Goal: Task Accomplishment & Management: Complete application form

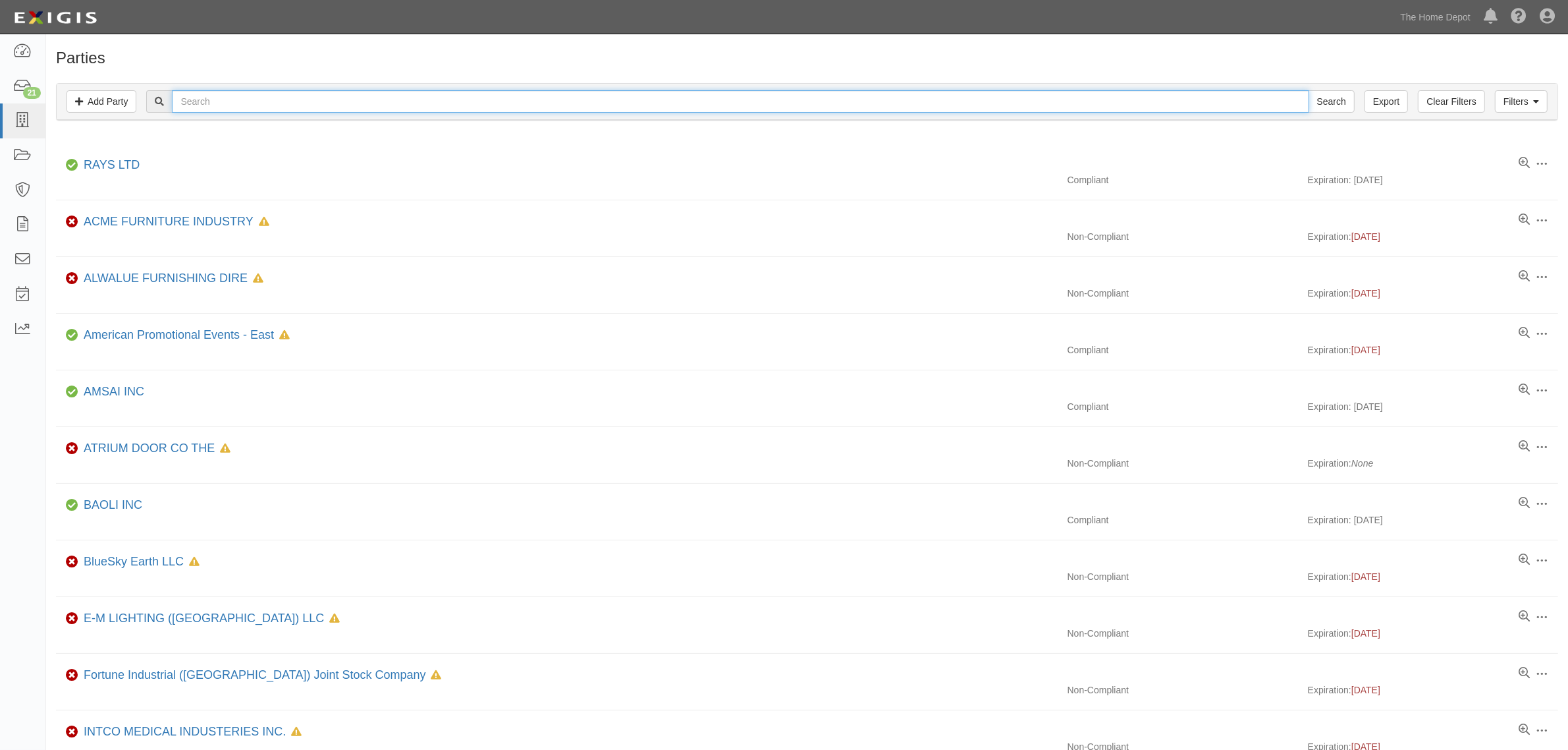
drag, startPoint x: 0, startPoint y: 0, endPoint x: 576, endPoint y: 109, distance: 586.2
click at [576, 109] on input "text" at bounding box center [740, 102] width 1137 height 23
type input "N"
type input "MJ Fastener (Hong Kong) Limited"
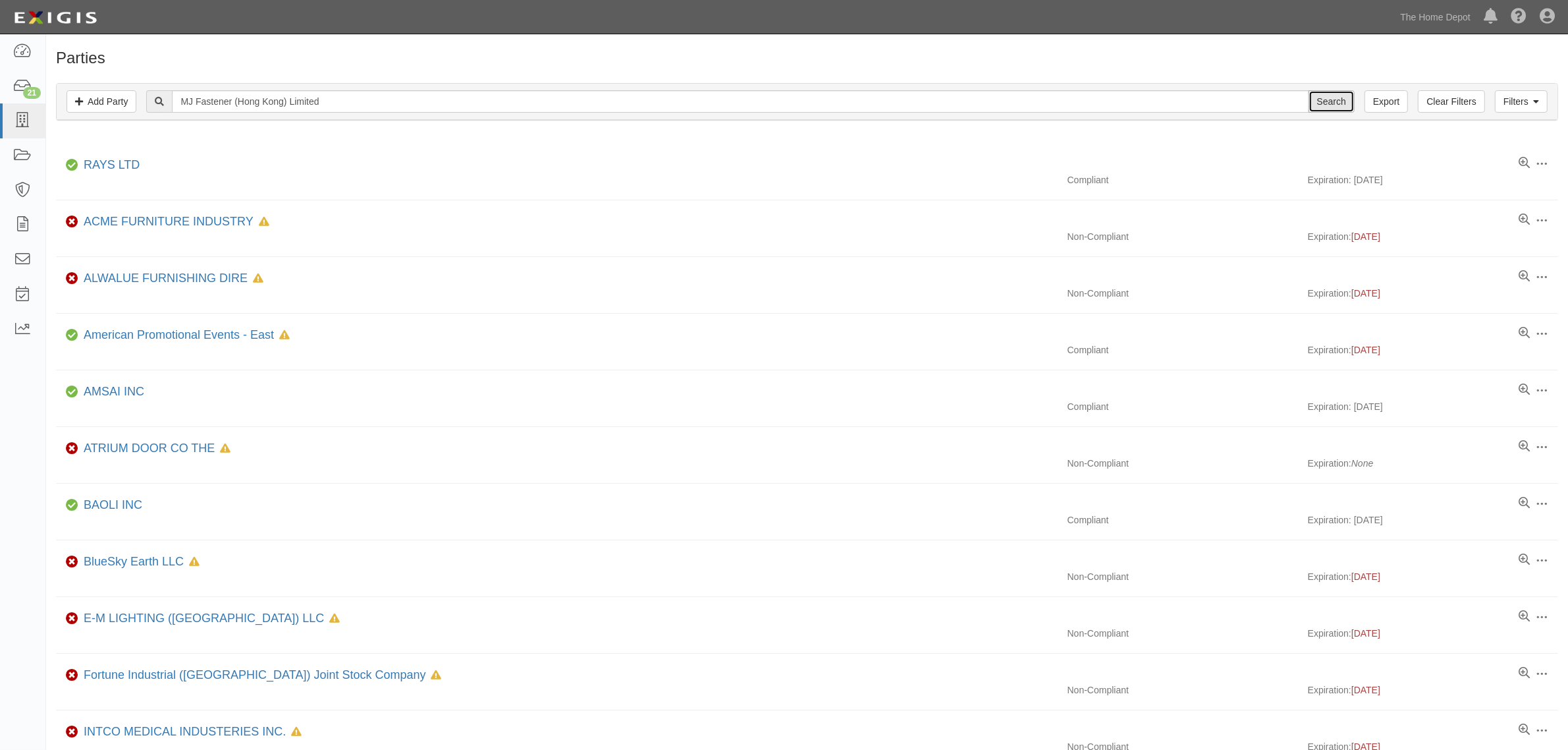
click at [1325, 107] on input "Search" at bounding box center [1331, 102] width 46 height 23
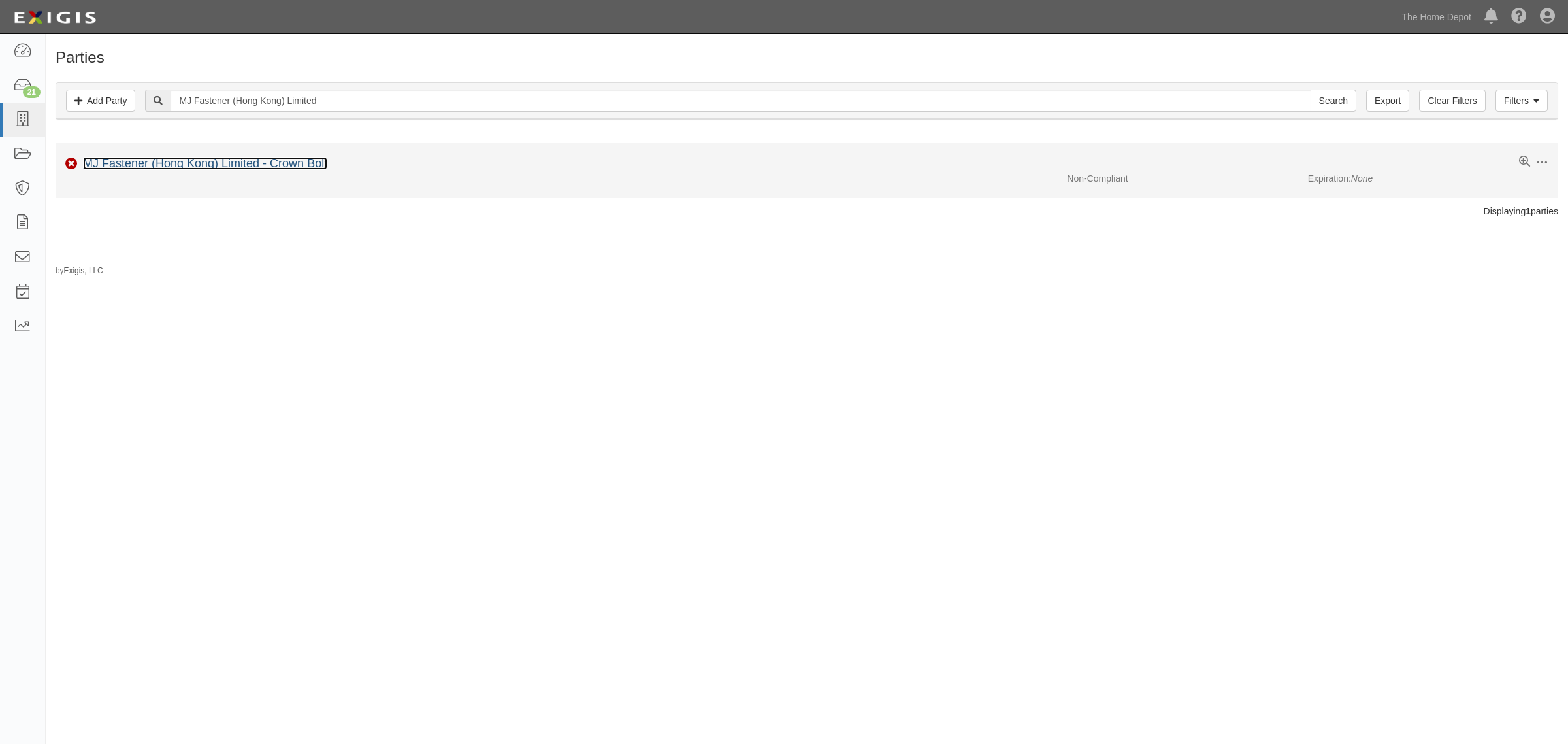
drag, startPoint x: 0, startPoint y: 0, endPoint x: 218, endPoint y: 166, distance: 274.0
click at [218, 166] on link "MJ Fastener (Hong Kong) Limited - Crown Bolt" at bounding box center [205, 163] width 245 height 13
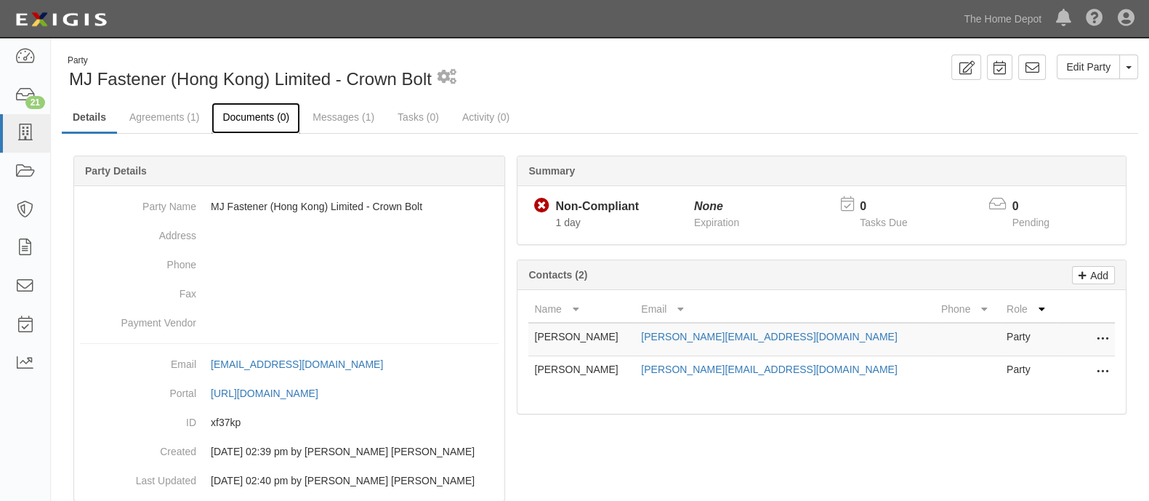
click at [225, 110] on link "Documents (0)" at bounding box center [255, 117] width 89 height 31
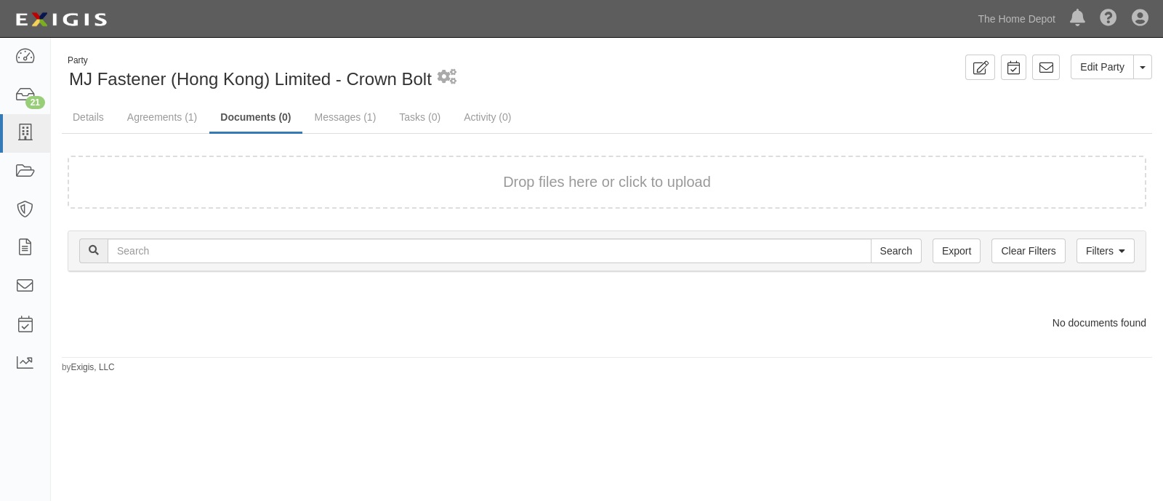
drag, startPoint x: 520, startPoint y: 133, endPoint x: 364, endPoint y: 183, distance: 163.4
click at [364, 183] on div "Party MJ Fastener (Hong Kong) Limited - Crown Bolt 1 scheduled workflow Edit Pa…" at bounding box center [607, 214] width 1112 height 319
click at [364, 183] on div "Drop files here or click to upload" at bounding box center [607, 182] width 1047 height 21
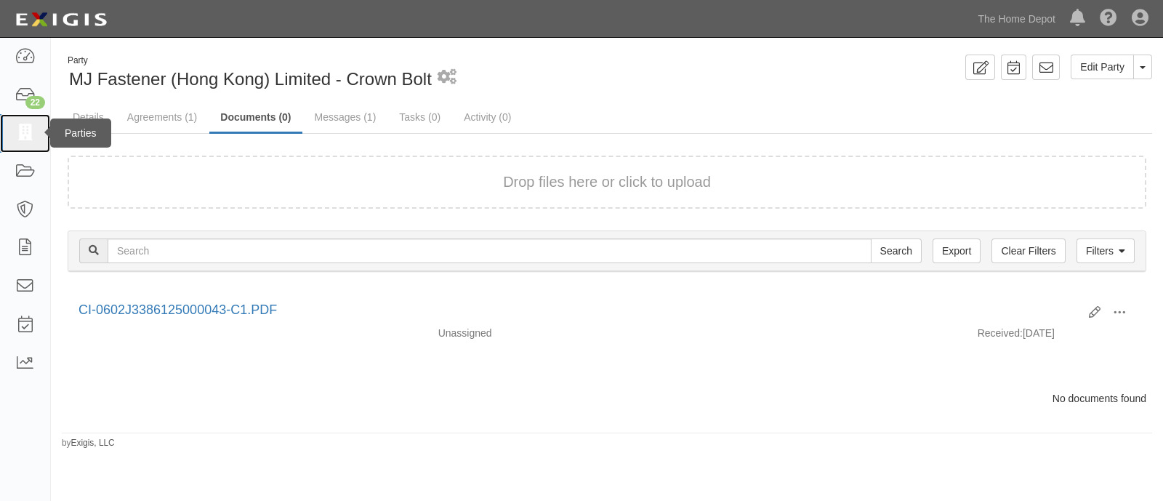
click at [15, 140] on icon at bounding box center [25, 133] width 20 height 17
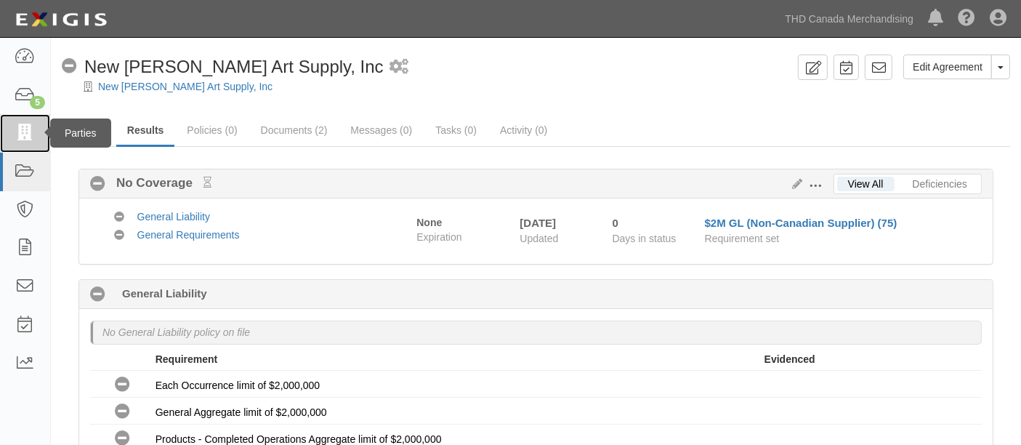
click at [24, 131] on icon at bounding box center [25, 133] width 20 height 17
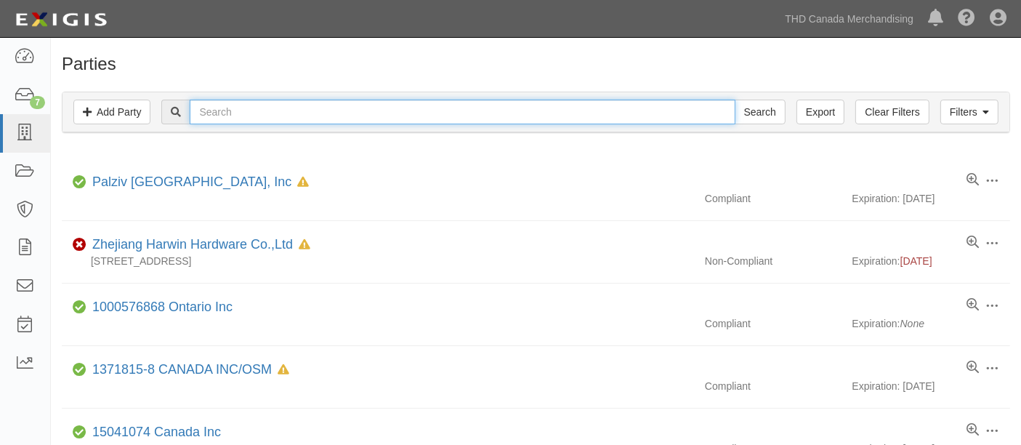
click at [330, 115] on input "text" at bounding box center [462, 112] width 545 height 25
paste input "PLI Home Decor LLC"
type input "PLI Home Decor LLC"
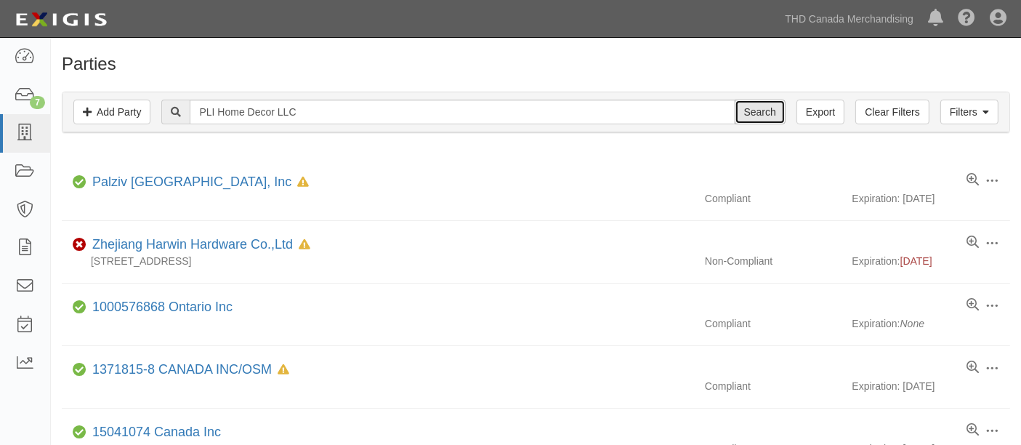
click at [781, 110] on input "Search" at bounding box center [760, 112] width 51 height 25
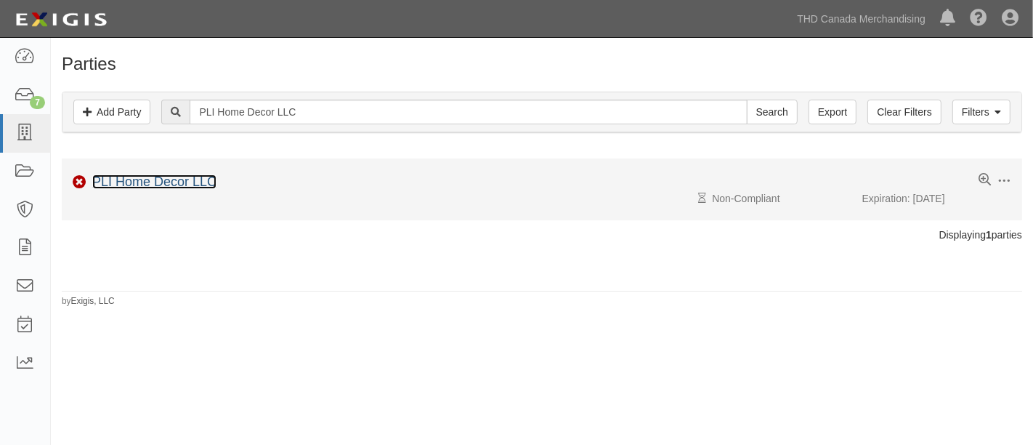
click at [191, 183] on link "PLI Home Decor LLC" at bounding box center [154, 181] width 124 height 15
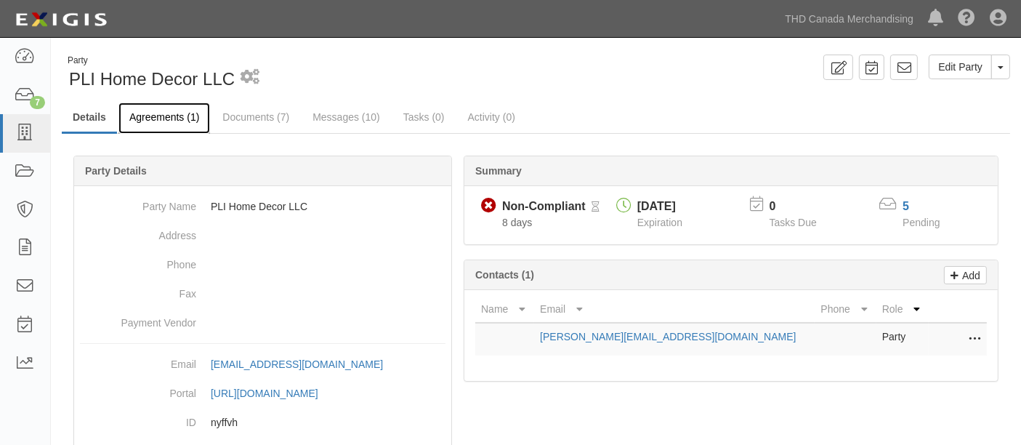
click at [119, 126] on link "Agreements (1)" at bounding box center [164, 117] width 92 height 31
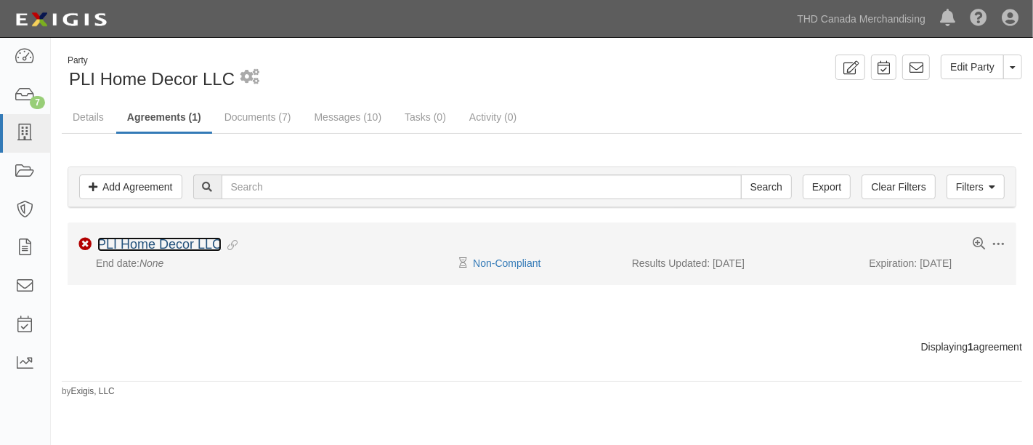
click at [141, 249] on link "PLI Home Decor LLC" at bounding box center [159, 244] width 124 height 15
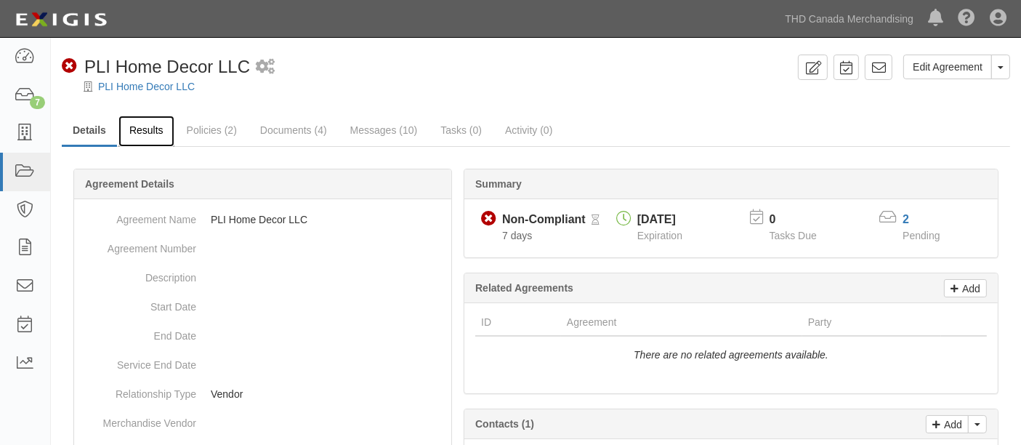
click at [161, 128] on link "Results" at bounding box center [146, 131] width 56 height 31
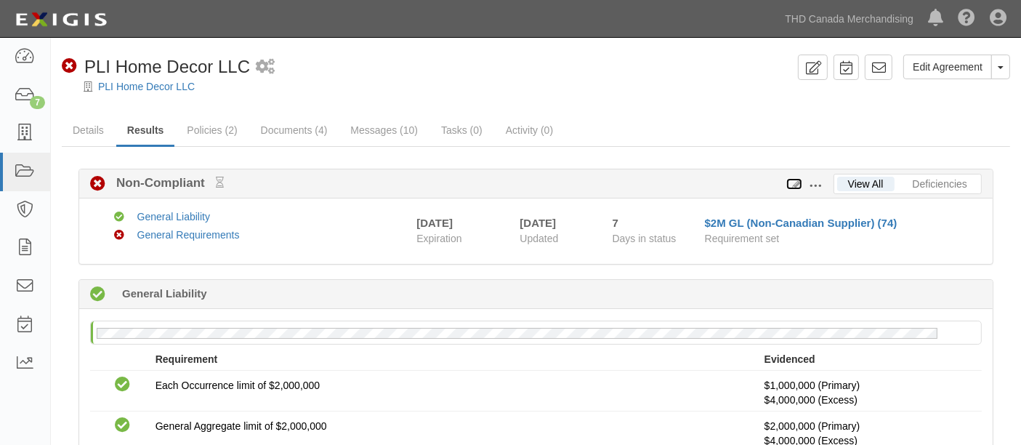
click at [795, 180] on icon at bounding box center [794, 185] width 16 height 10
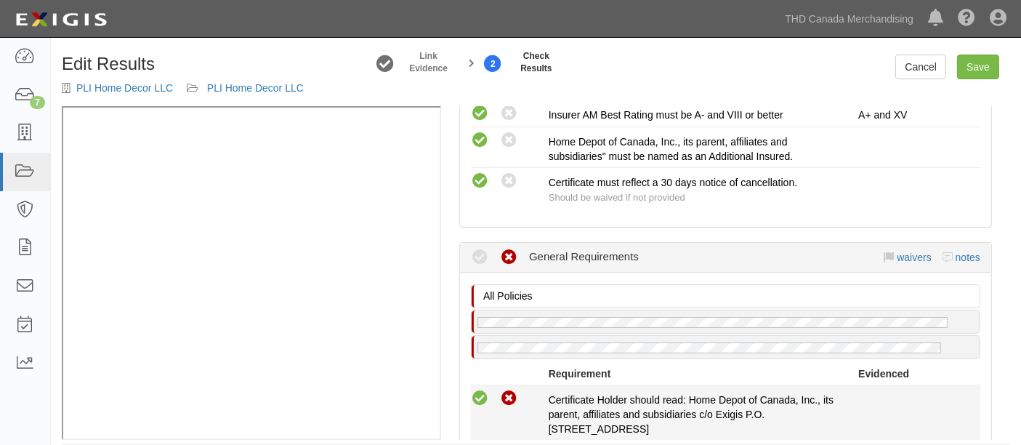
scroll to position [727, 0]
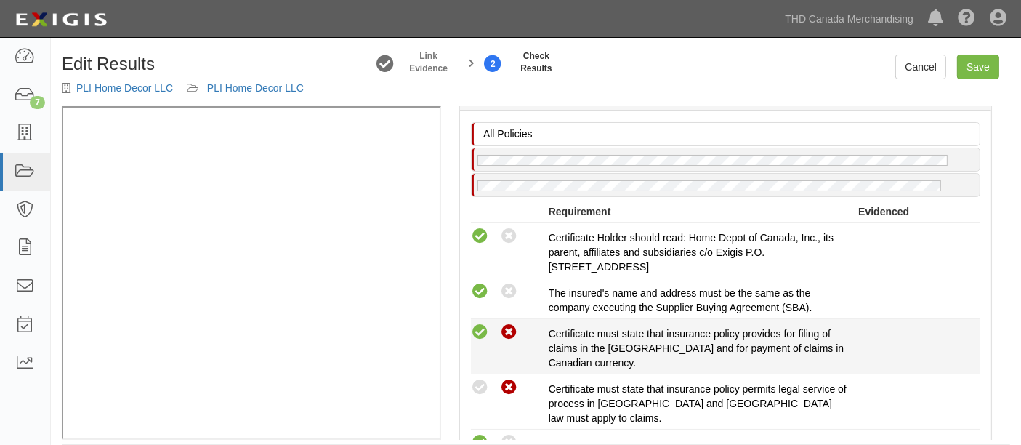
click at [479, 323] on icon at bounding box center [480, 332] width 18 height 18
radio input "true"
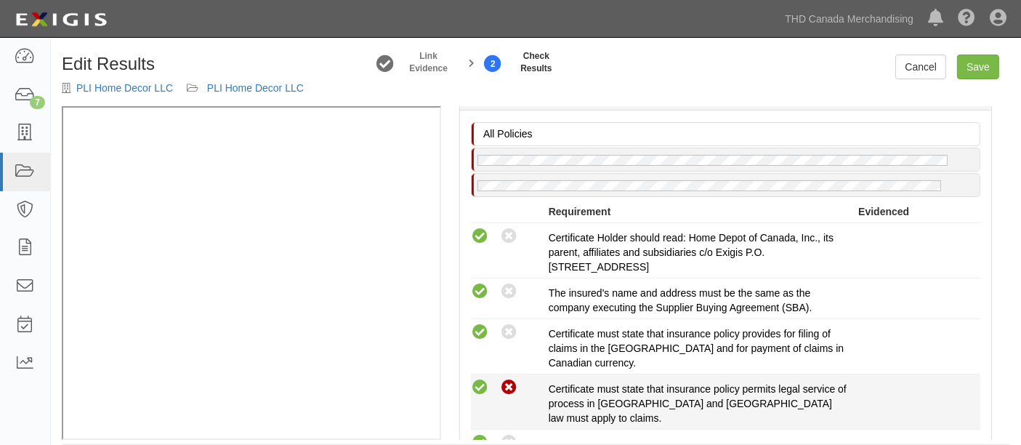
click at [475, 385] on icon at bounding box center [480, 388] width 18 height 18
radio input "true"
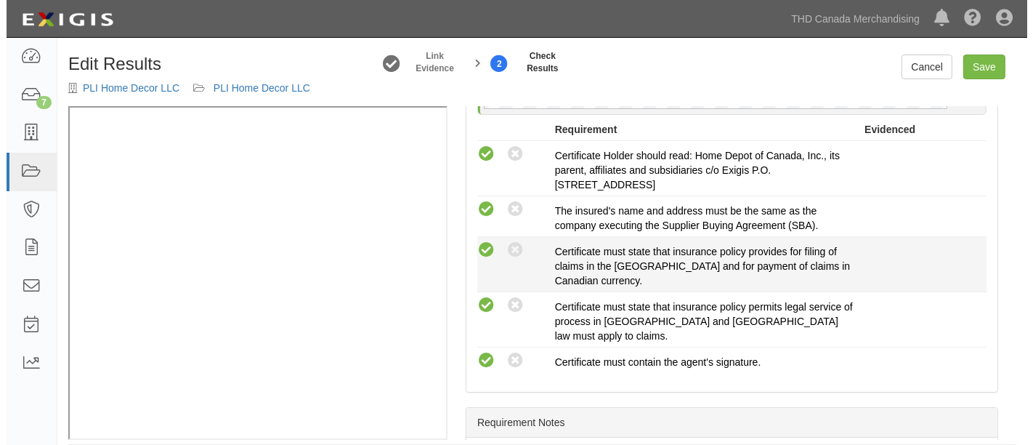
scroll to position [888, 0]
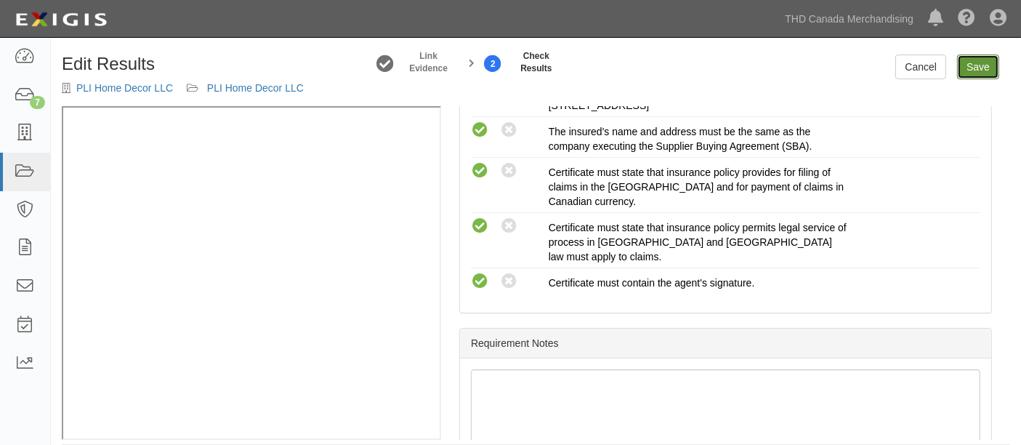
click at [992, 71] on link "Save" at bounding box center [978, 67] width 42 height 25
radio input "true"
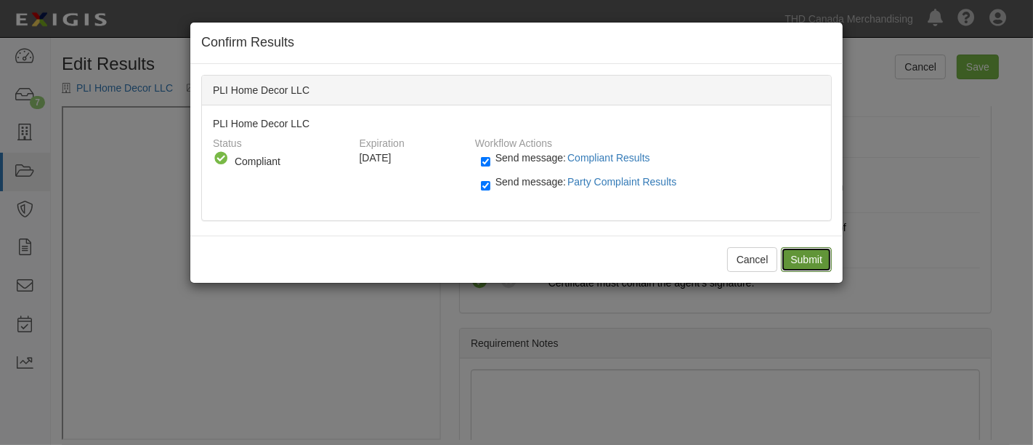
click at [807, 250] on input "Submit" at bounding box center [806, 259] width 51 height 25
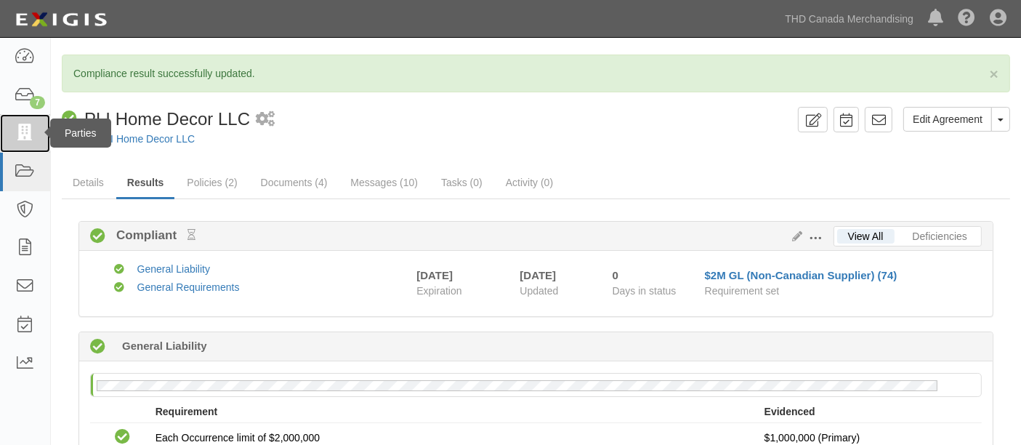
click at [10, 121] on link at bounding box center [25, 133] width 50 height 39
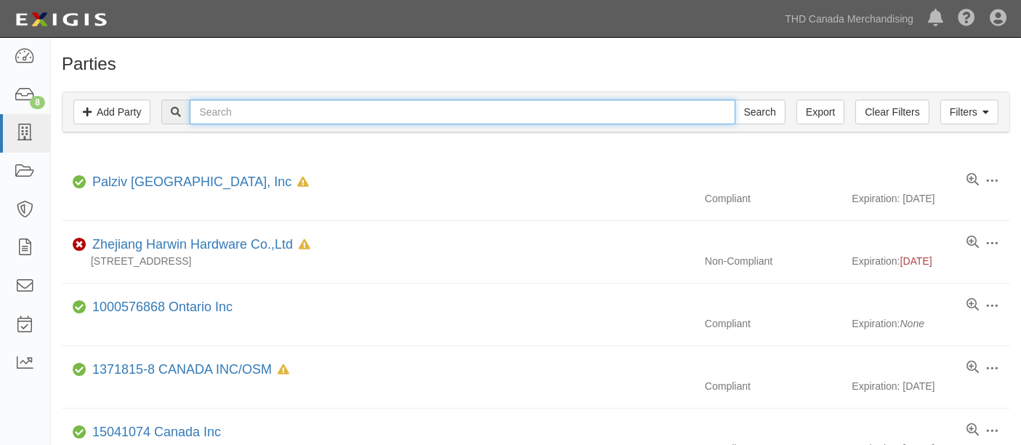
click at [291, 121] on input "text" at bounding box center [462, 112] width 545 height 25
type input "w"
type input "W"
type input "w"
click at [291, 121] on input "[PERSON_NAME] Products LLC" at bounding box center [462, 112] width 545 height 25
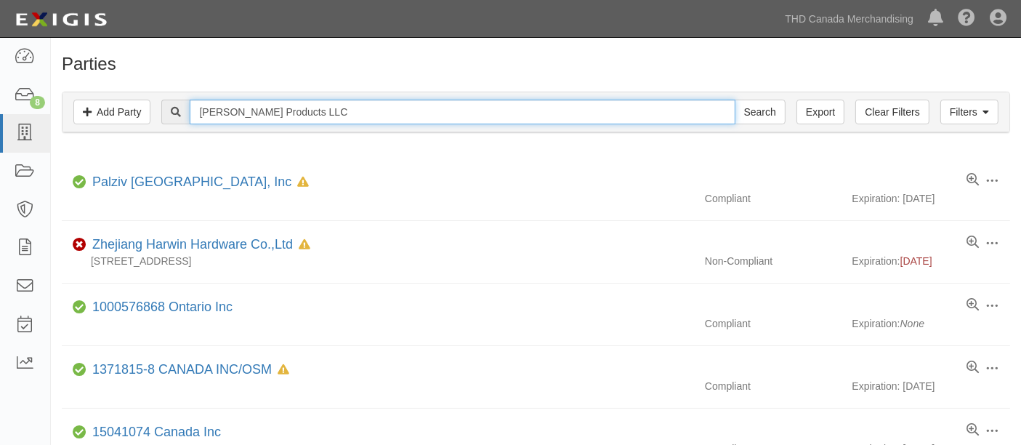
click at [291, 121] on input "[PERSON_NAME] Products LLC" at bounding box center [462, 112] width 545 height 25
type input "[PERSON_NAME] Products LLC"
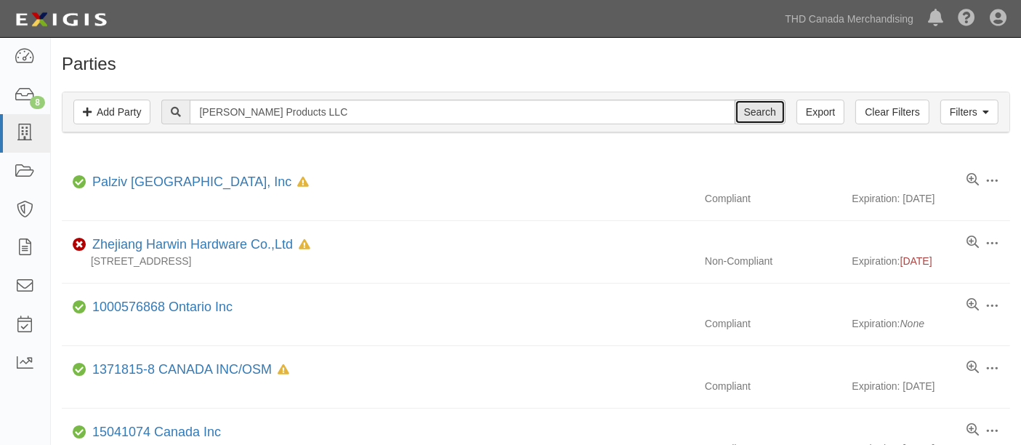
click at [773, 121] on input "Search" at bounding box center [760, 112] width 51 height 25
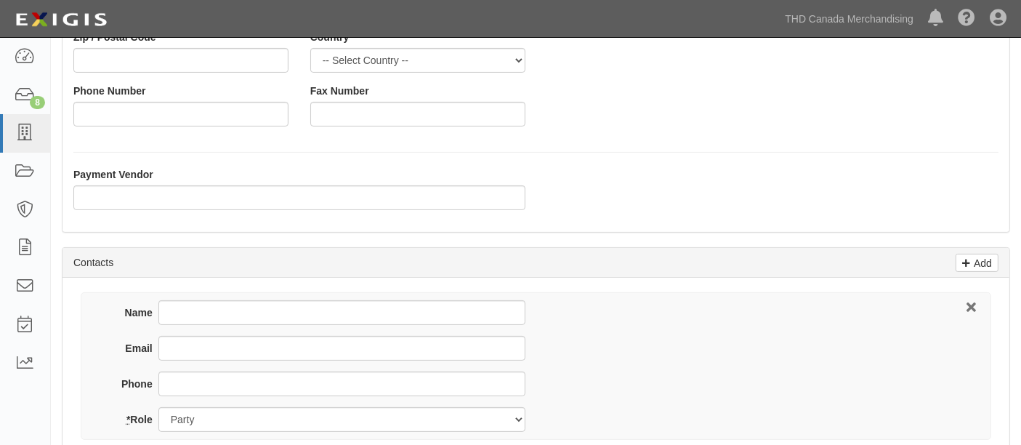
scroll to position [403, 0]
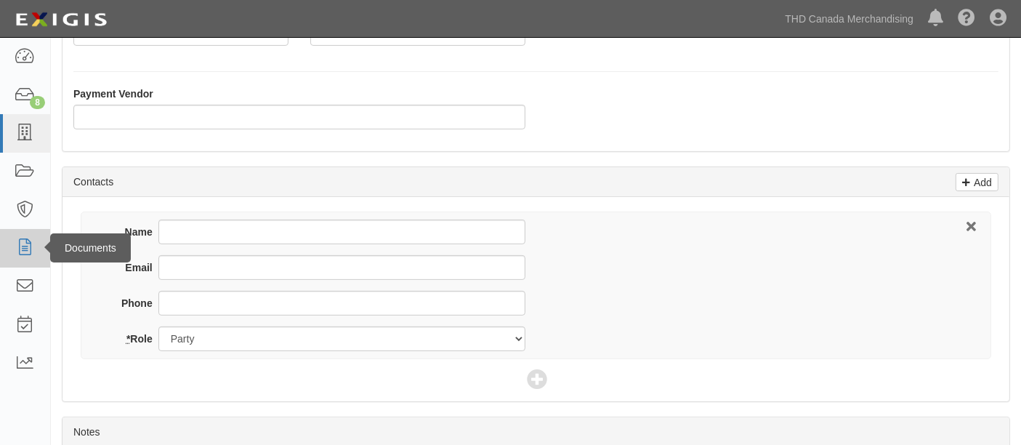
type input "[PERSON_NAME] Products LLC"
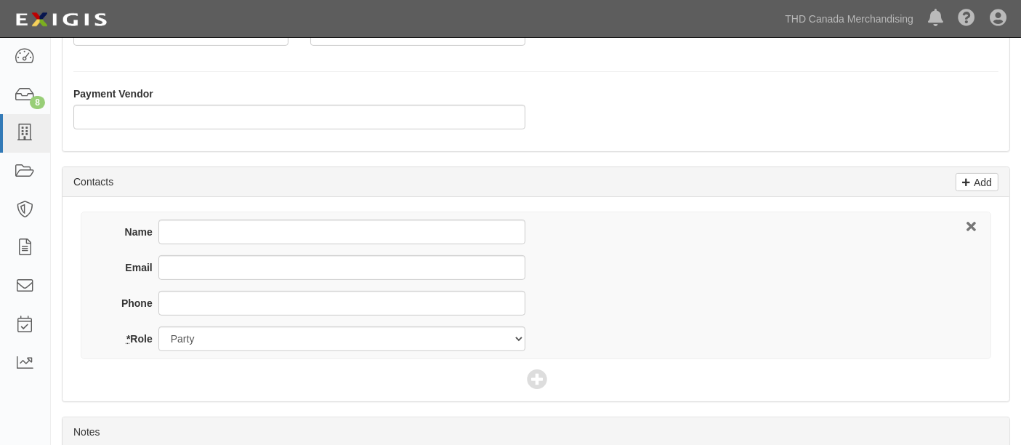
click at [268, 279] on div "Email" at bounding box center [316, 273] width 419 height 36
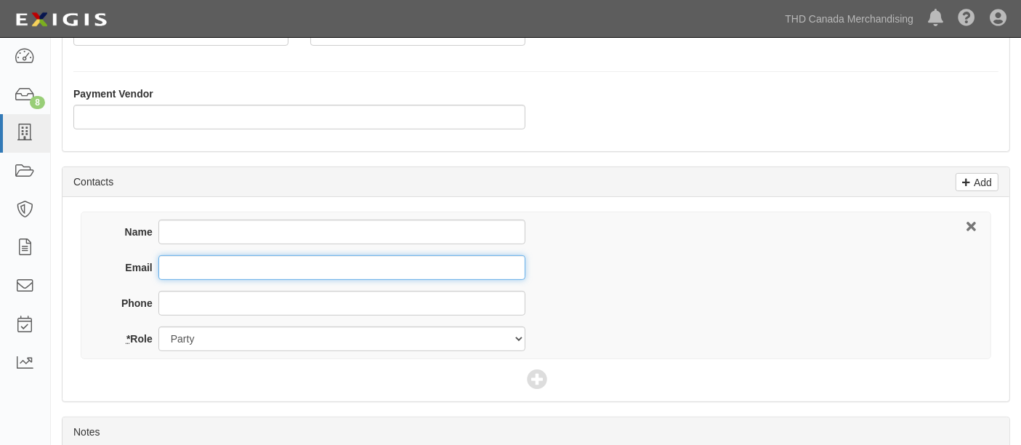
click at [270, 273] on input "Email" at bounding box center [341, 267] width 367 height 25
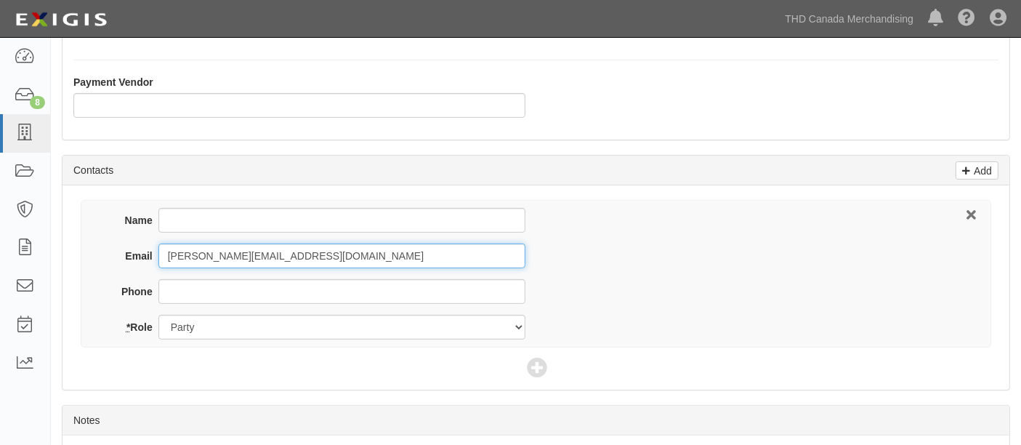
scroll to position [534, 0]
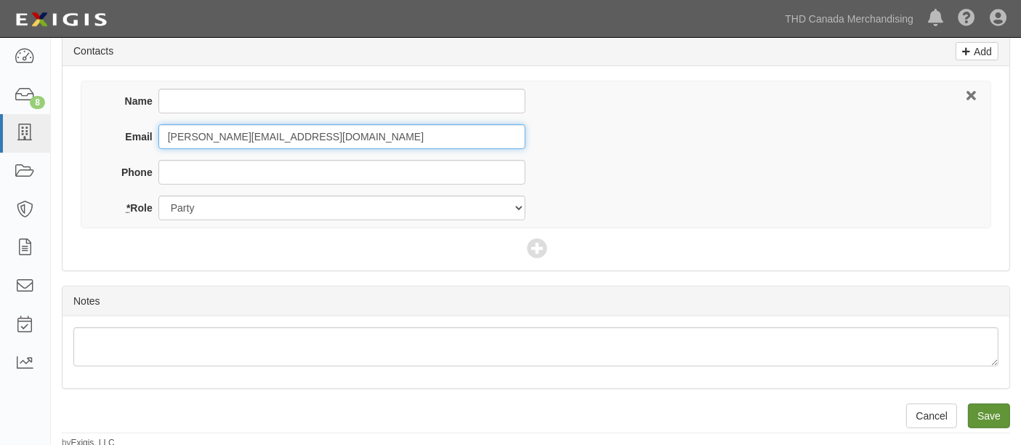
type input "[PERSON_NAME][EMAIL_ADDRESS][DOMAIN_NAME]"
click at [980, 403] on input "Save" at bounding box center [989, 415] width 42 height 25
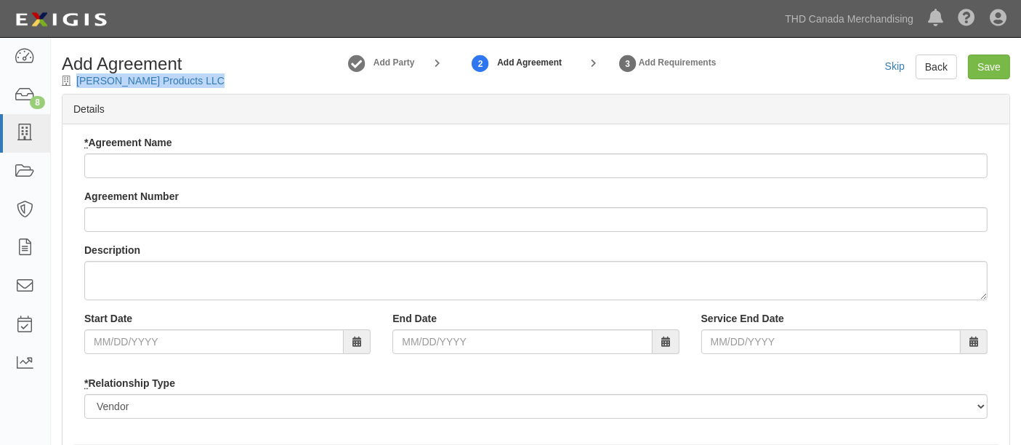
drag, startPoint x: 240, startPoint y: 73, endPoint x: 233, endPoint y: 86, distance: 15.0
click at [233, 86] on div "Add Agreement [PERSON_NAME] Products LLC" at bounding box center [172, 71] width 243 height 33
copy div "[PERSON_NAME] Products LLC"
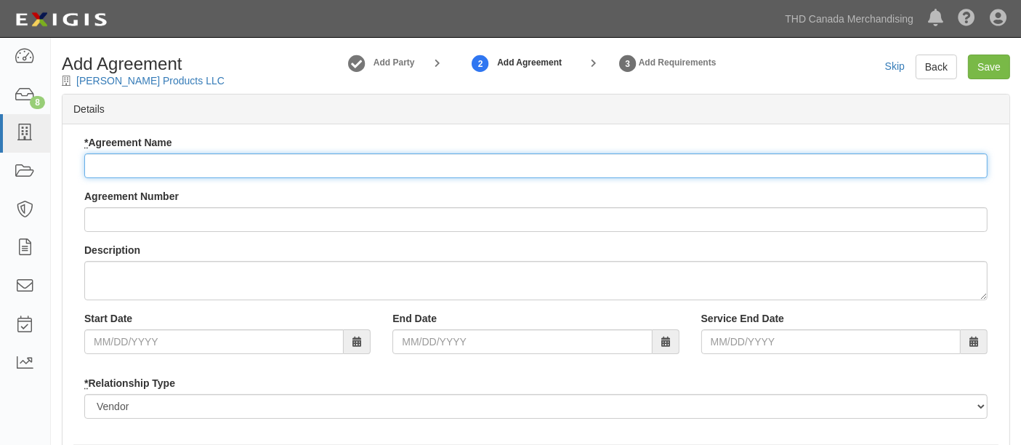
click at [175, 166] on input "* Agreement Name" at bounding box center [535, 165] width 903 height 25
paste input "[PERSON_NAME] Products LLC"
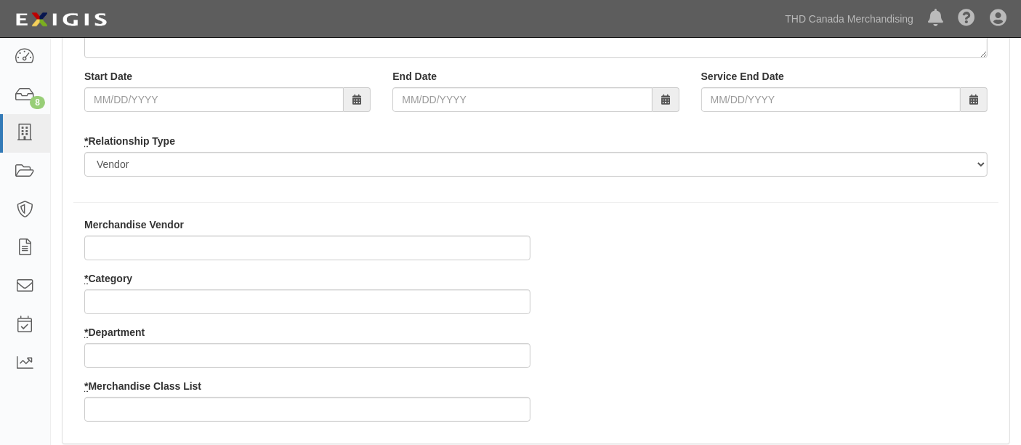
scroll to position [323, 0]
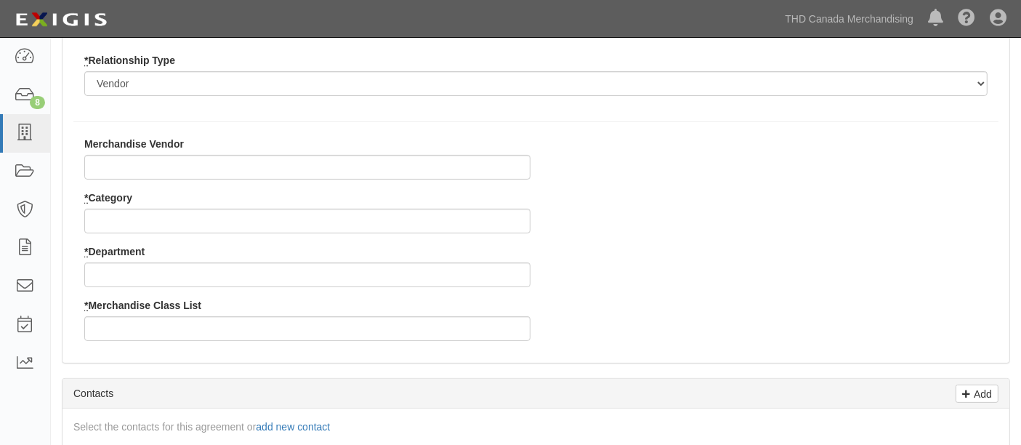
type input "[PERSON_NAME] Products LLC"
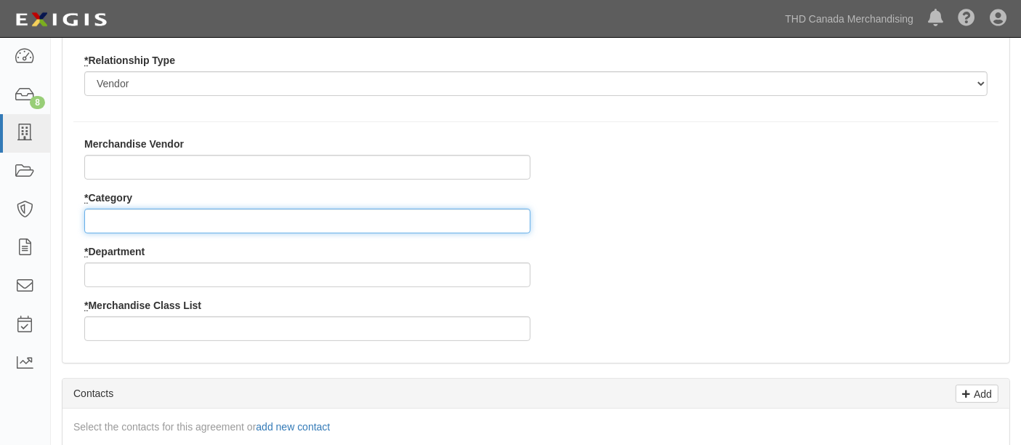
click at [187, 227] on input "* Category" at bounding box center [307, 221] width 446 height 25
type input "8"
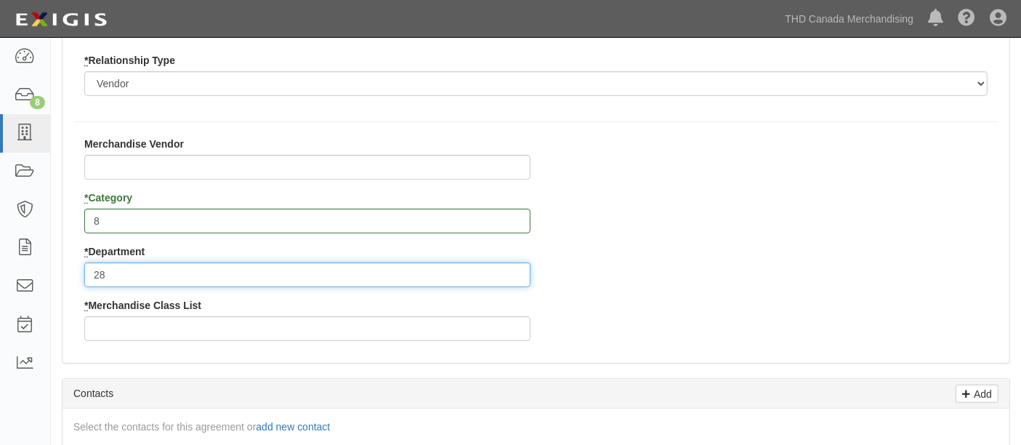
type input "28"
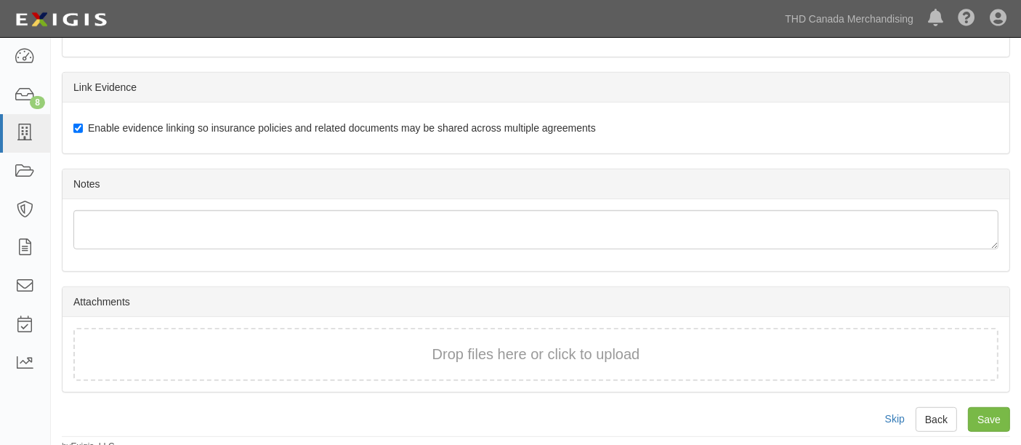
scroll to position [795, 0]
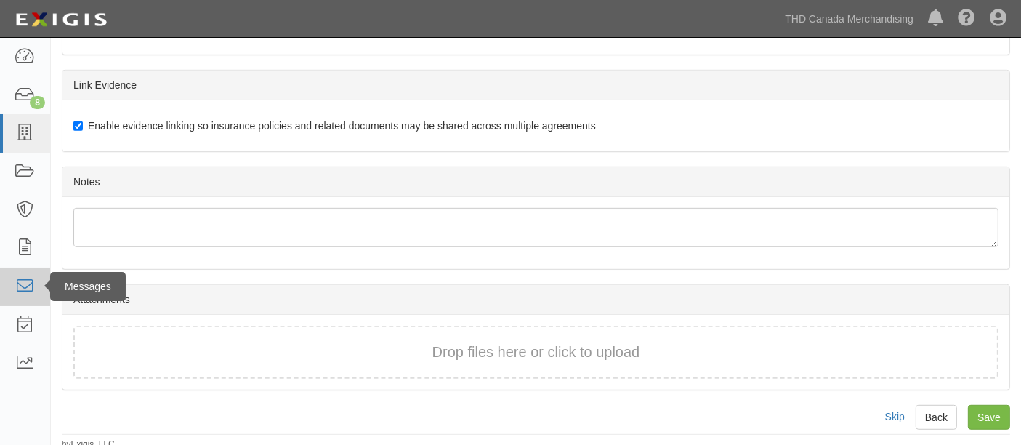
type input "1"
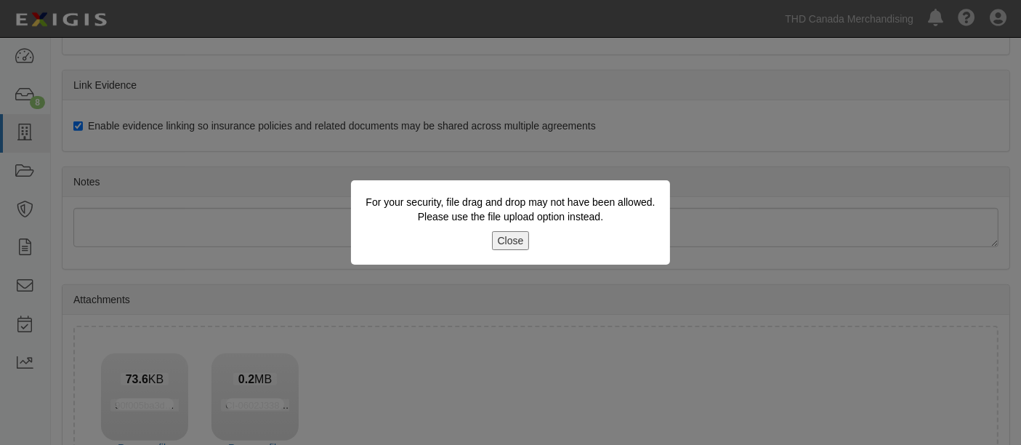
click at [507, 242] on button "Close" at bounding box center [511, 240] width 38 height 19
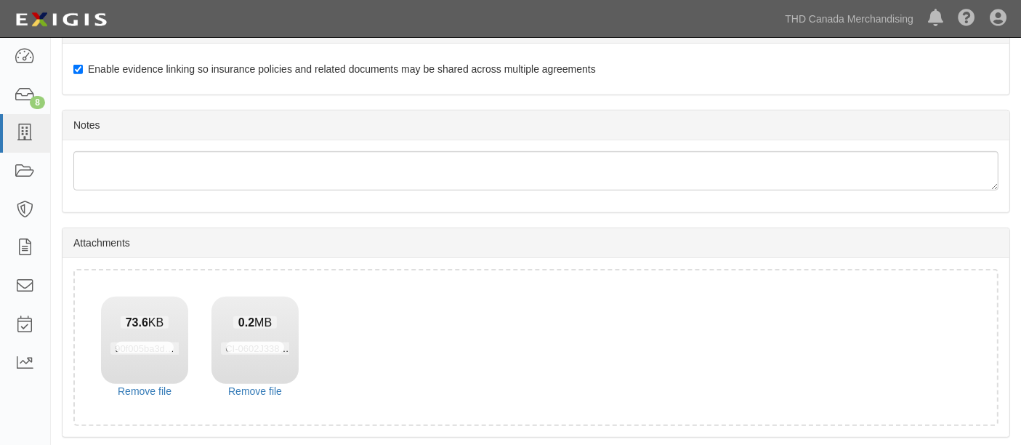
scroll to position [899, 0]
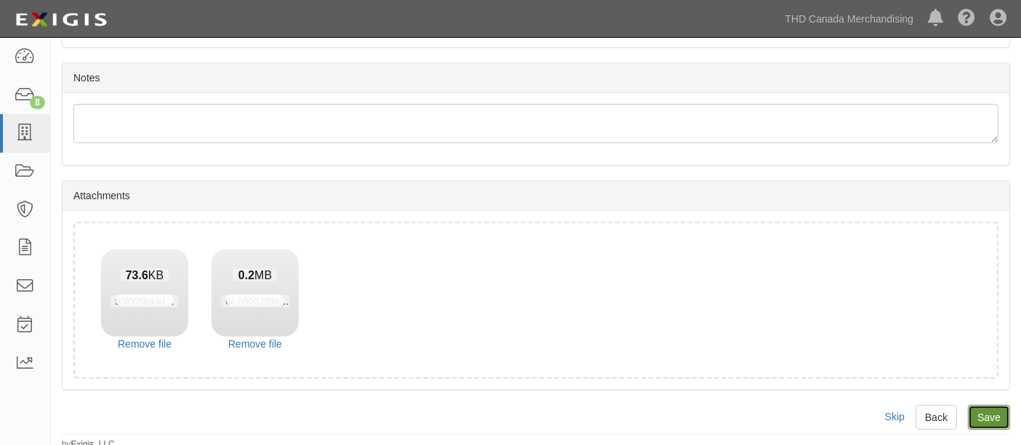
click at [995, 421] on input "Save" at bounding box center [989, 417] width 42 height 25
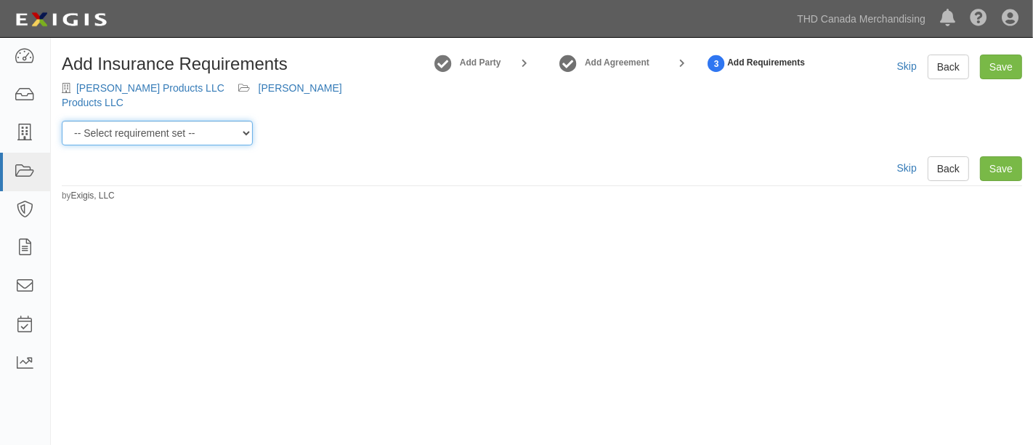
click at [236, 129] on select "-- Select requirement set -- $20M GL (Canadian Supplier) $20M GL (Non-Canadian …" at bounding box center [157, 133] width 191 height 25
select select "37050"
click at [62, 121] on select "-- Select requirement set -- $20M GL (Canadian Supplier) $20M GL (Non-Canadian …" at bounding box center [157, 133] width 191 height 25
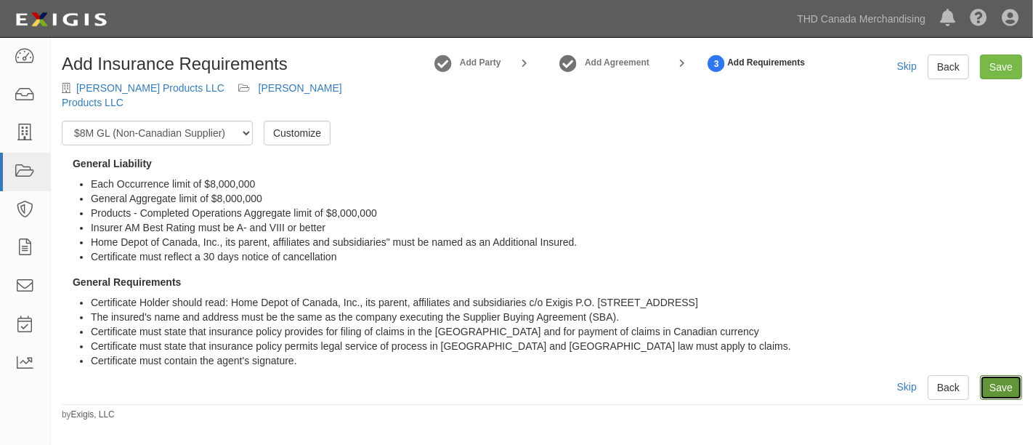
click at [1015, 382] on link "Save" at bounding box center [1001, 387] width 42 height 25
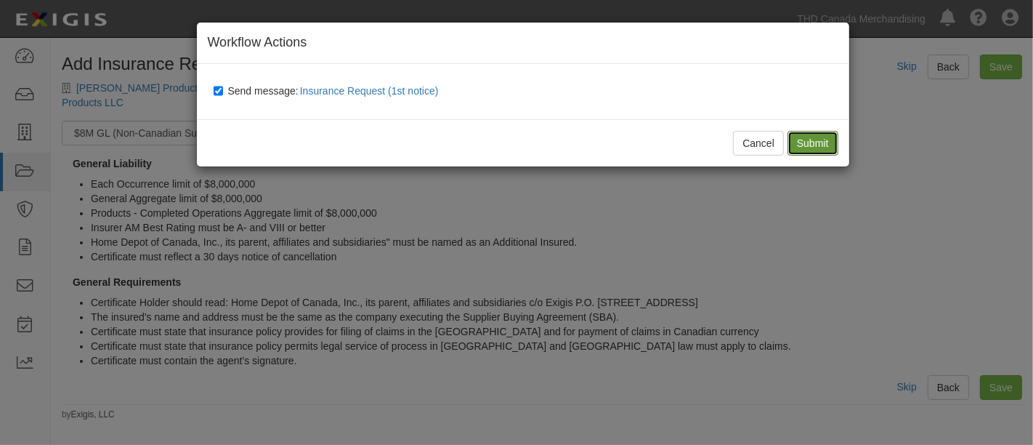
click at [812, 147] on input "Submit" at bounding box center [813, 143] width 51 height 25
